Goal: Task Accomplishment & Management: Manage account settings

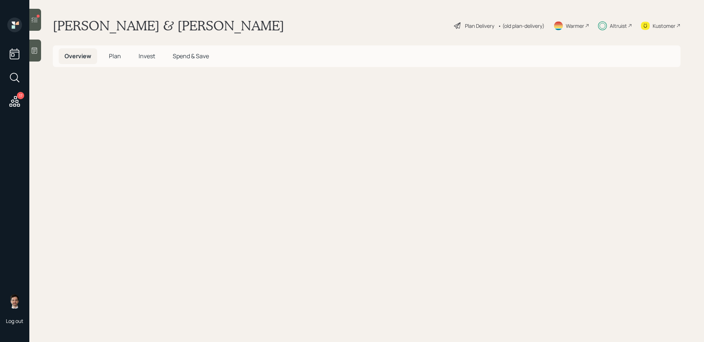
click at [144, 58] on span "Invest" at bounding box center [147, 56] width 16 height 8
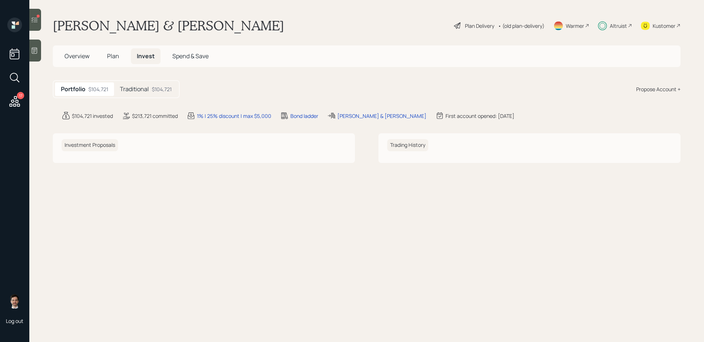
click at [142, 86] on h5 "Traditional" at bounding box center [134, 89] width 29 height 7
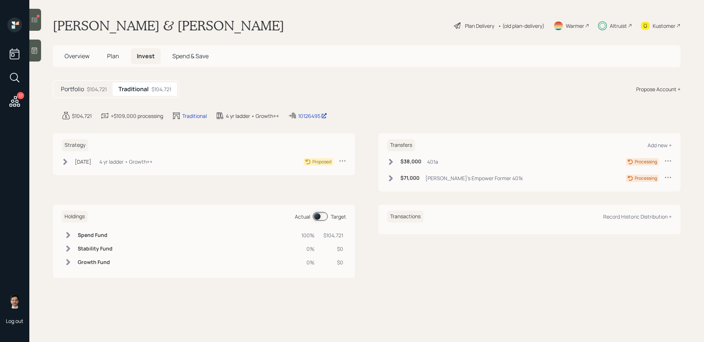
click at [70, 160] on div "Jul 8, 2025 Tuesday, July 8, 2025 11:18 AM EDT 4 yr ladder • Growth++" at bounding box center [107, 161] width 91 height 9
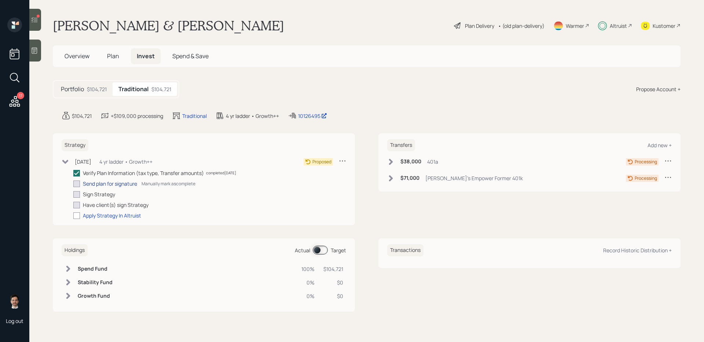
click at [121, 183] on div "Send plan for signature" at bounding box center [110, 184] width 54 height 8
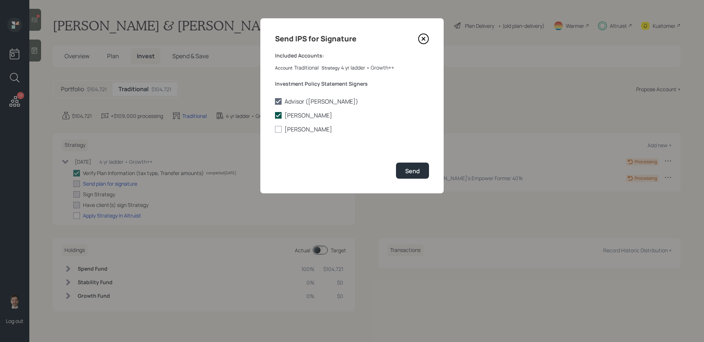
click at [297, 114] on label "Steve Harden" at bounding box center [352, 115] width 154 height 8
click at [275, 115] on input "Steve Harden" at bounding box center [275, 115] width 0 height 0
checkbox input "false"
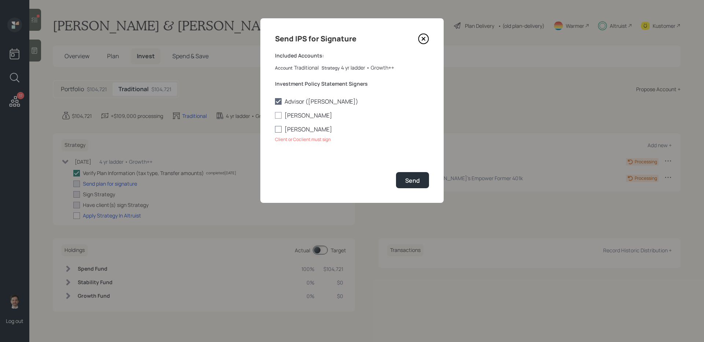
click at [297, 130] on label "Debby Harden" at bounding box center [352, 129] width 154 height 8
click at [275, 130] on input "Debby Harden" at bounding box center [275, 129] width 0 height 0
checkbox input "true"
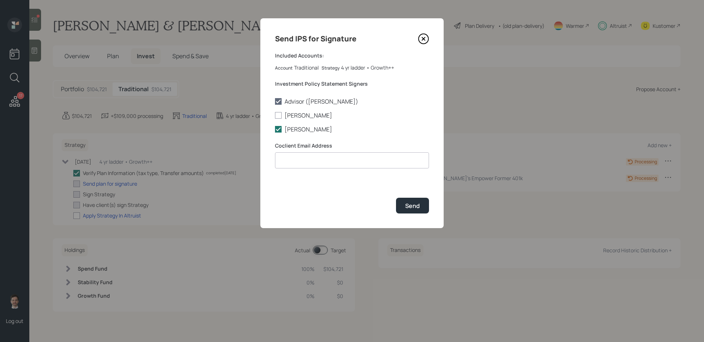
click at [368, 163] on input at bounding box center [352, 160] width 154 height 16
paste input "debbysharden@yahoo.com"
type input "debbysharden@yahoo.com"
click at [412, 207] on div "Send" at bounding box center [412, 206] width 15 height 8
checkbox input "true"
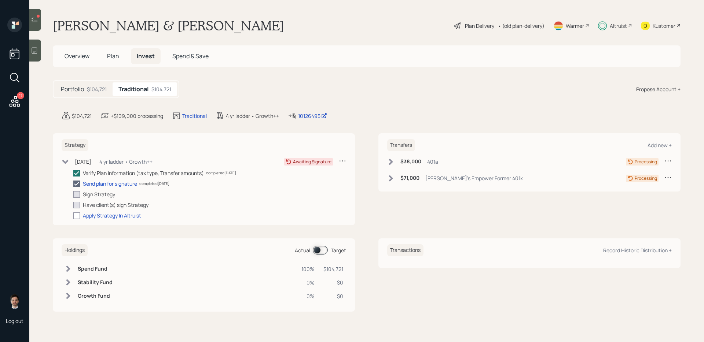
click at [36, 23] on div at bounding box center [35, 20] width 12 height 22
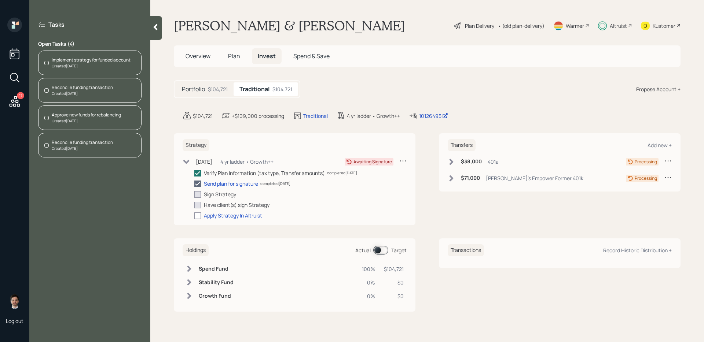
click at [108, 122] on div "Created Today" at bounding box center [86, 120] width 69 height 5
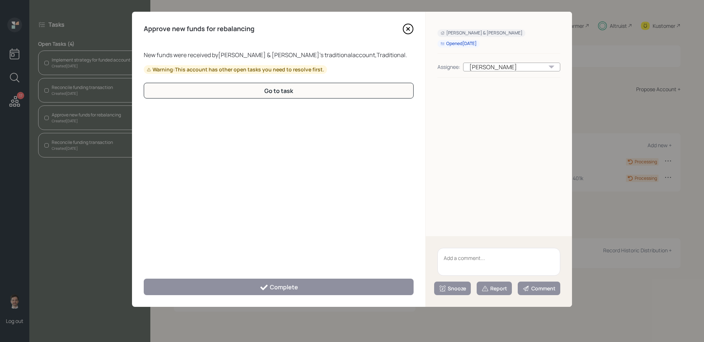
click at [410, 26] on icon at bounding box center [407, 28] width 11 height 11
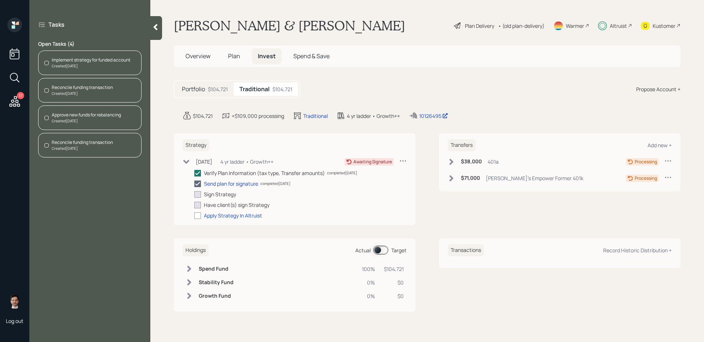
click at [125, 145] on div "Reconcile funding transaction Created Today" at bounding box center [89, 145] width 103 height 25
checkbox input "true"
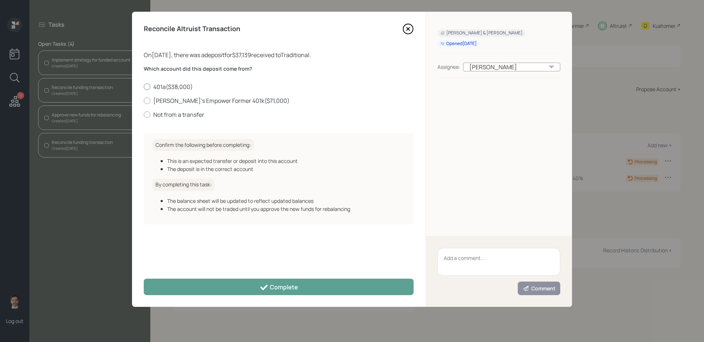
click at [177, 86] on label "401a ( $38,000 )" at bounding box center [279, 87] width 270 height 8
click at [144, 86] on input "401a ( $38,000 )" at bounding box center [143, 86] width 0 height 0
radio input "true"
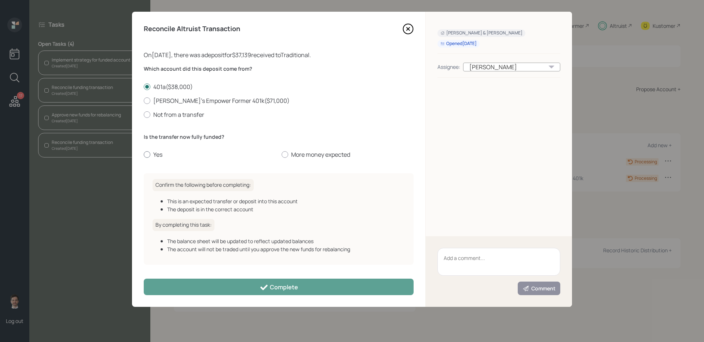
click at [160, 153] on label "Yes" at bounding box center [210, 155] width 132 height 8
click at [144, 155] on input "Yes" at bounding box center [143, 155] width 0 height 0
radio input "true"
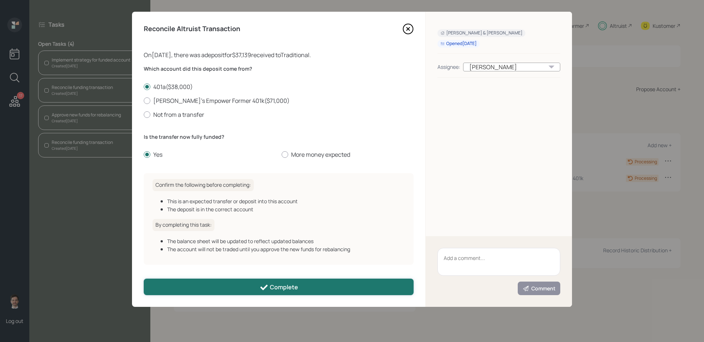
click at [224, 287] on button "Complete" at bounding box center [279, 287] width 270 height 16
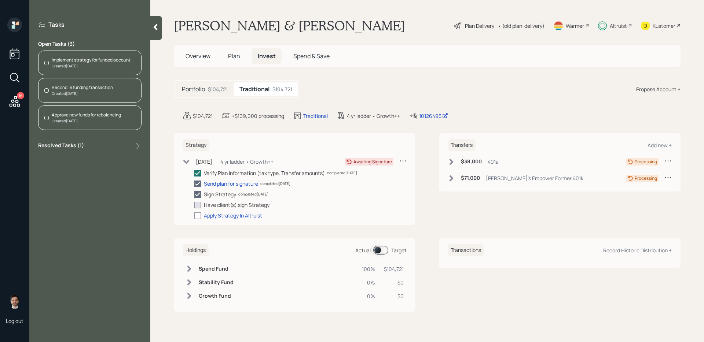
click at [84, 88] on div "Reconcile funding transaction" at bounding box center [82, 87] width 61 height 7
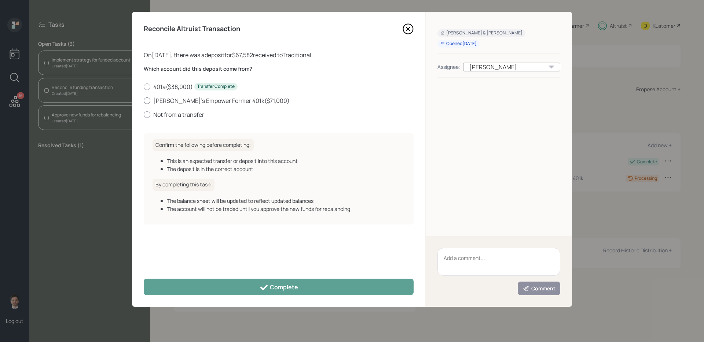
click at [190, 99] on label "Debby's Empower Former 401k ( $71,000 )" at bounding box center [279, 101] width 270 height 8
click at [144, 100] on input "Debby's Empower Former 401k ( $71,000 )" at bounding box center [143, 100] width 0 height 0
radio input "true"
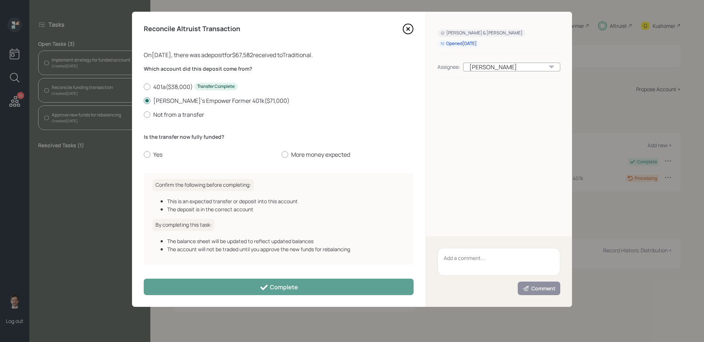
click at [161, 150] on div "Is the transfer now fully funded? Yes More money expected" at bounding box center [279, 146] width 270 height 26
click at [161, 155] on label "Yes" at bounding box center [210, 155] width 132 height 8
click at [144, 155] on input "Yes" at bounding box center [143, 155] width 0 height 0
radio input "true"
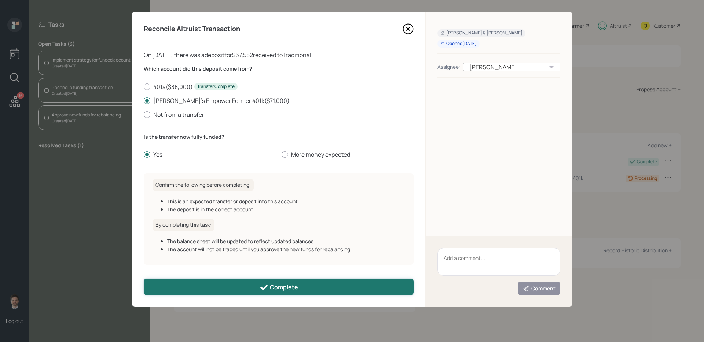
click at [220, 282] on button "Complete" at bounding box center [279, 287] width 270 height 16
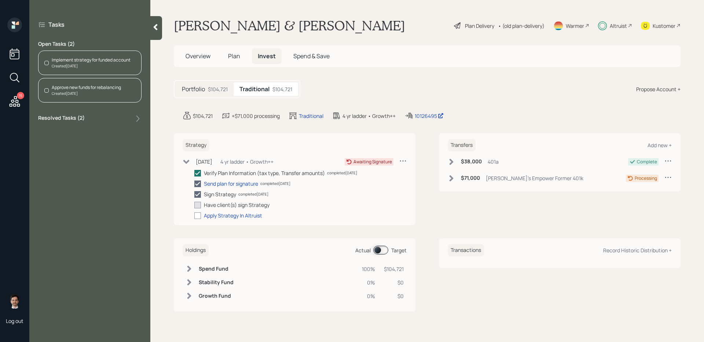
click at [97, 89] on div "Approve new funds for rebalancing" at bounding box center [86, 87] width 69 height 7
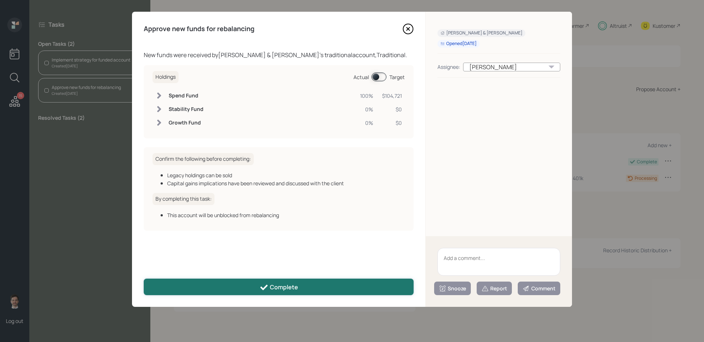
click at [238, 281] on button "Complete" at bounding box center [279, 287] width 270 height 16
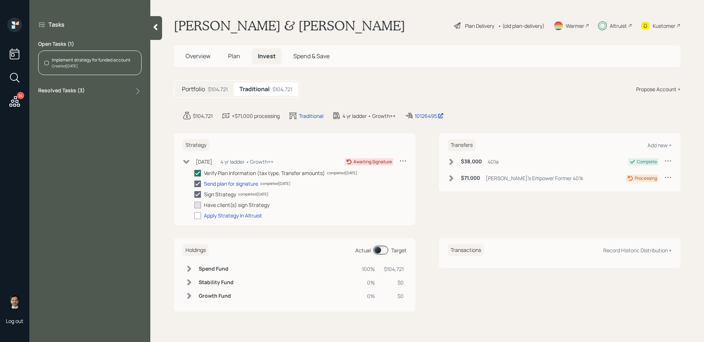
click at [14, 98] on icon at bounding box center [15, 101] width 11 height 11
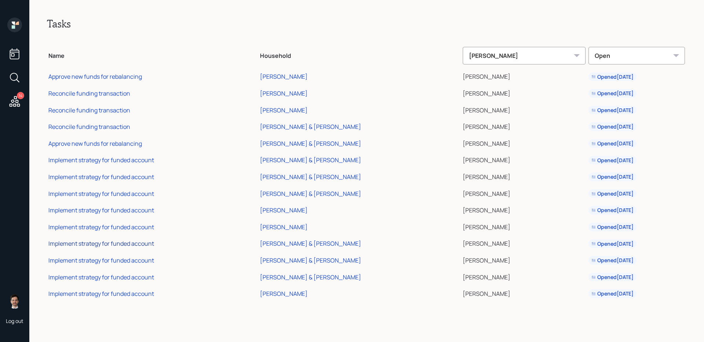
click at [121, 246] on div "Implement strategy for funded account" at bounding box center [101, 244] width 106 height 8
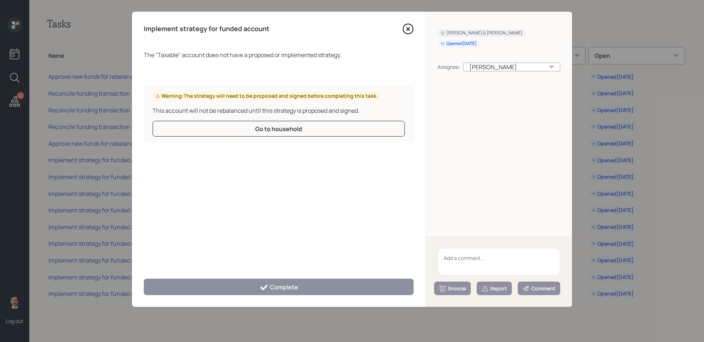
click at [408, 32] on icon at bounding box center [407, 28] width 11 height 11
